Goal: Task Accomplishment & Management: Use online tool/utility

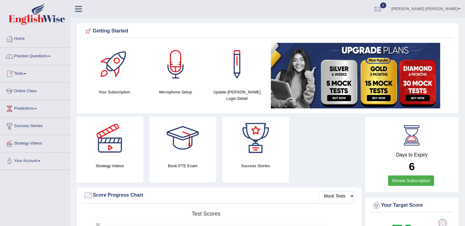
click at [24, 77] on link "Tests" at bounding box center [35, 72] width 70 height 15
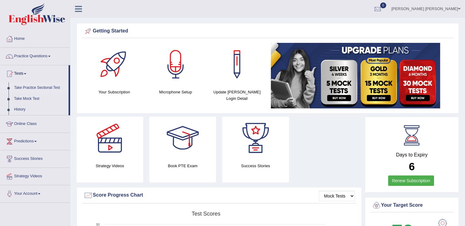
click at [23, 89] on link "Take Practice Sectional Test" at bounding box center [39, 87] width 57 height 11
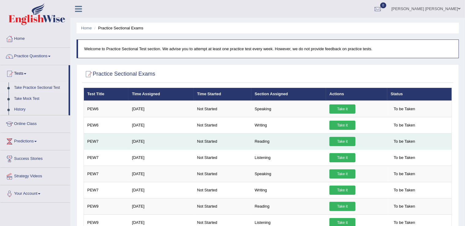
click at [335, 142] on link "Take it" at bounding box center [343, 141] width 26 height 9
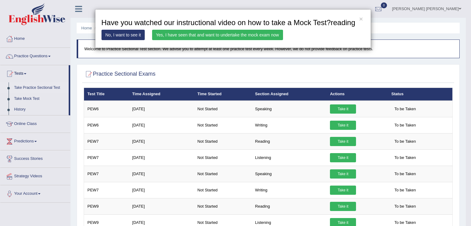
click at [240, 40] on link "Yes, I have seen that and want to undertake the mock exam now" at bounding box center [217, 35] width 131 height 10
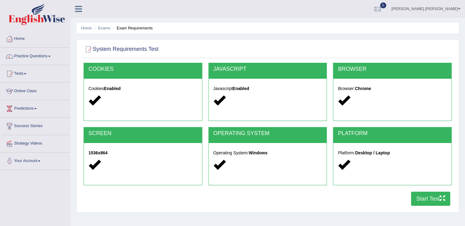
click at [432, 197] on button "Start Test" at bounding box center [431, 199] width 39 height 14
click at [141, 216] on div "Home Exams Exam Requirements System Requirements Test COOKIES Cookies Enabled J…" at bounding box center [267, 153] width 395 height 306
